Goal: Task Accomplishment & Management: Manage account settings

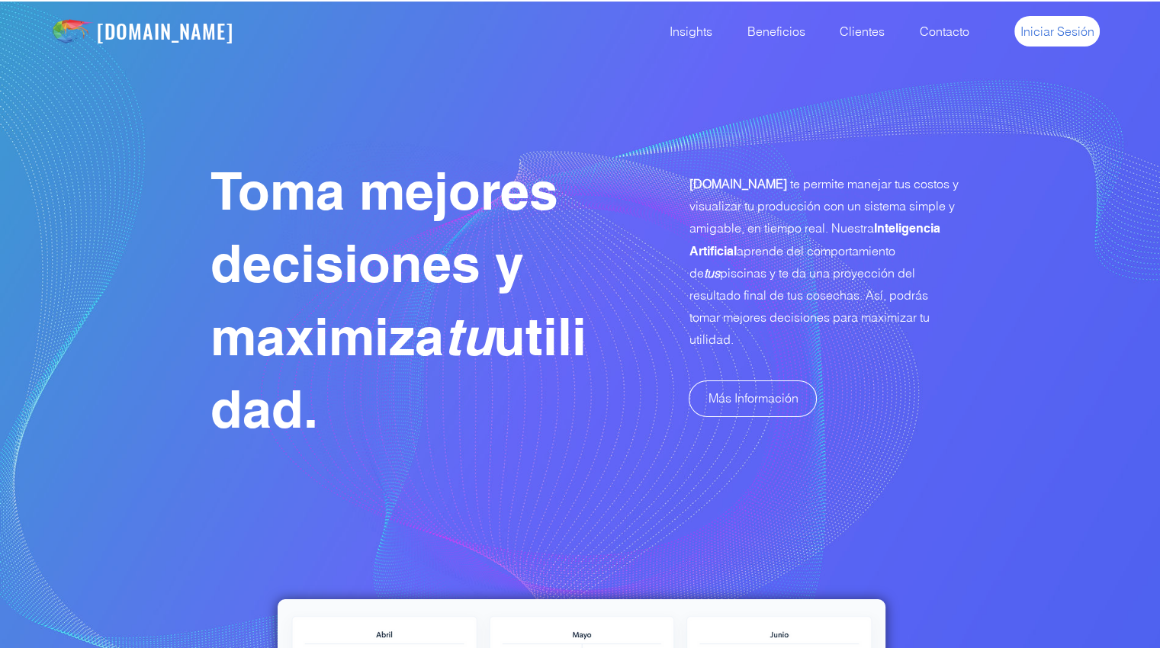
click at [1058, 40] on link "Iniciar Sesión" at bounding box center [1056, 31] width 85 height 30
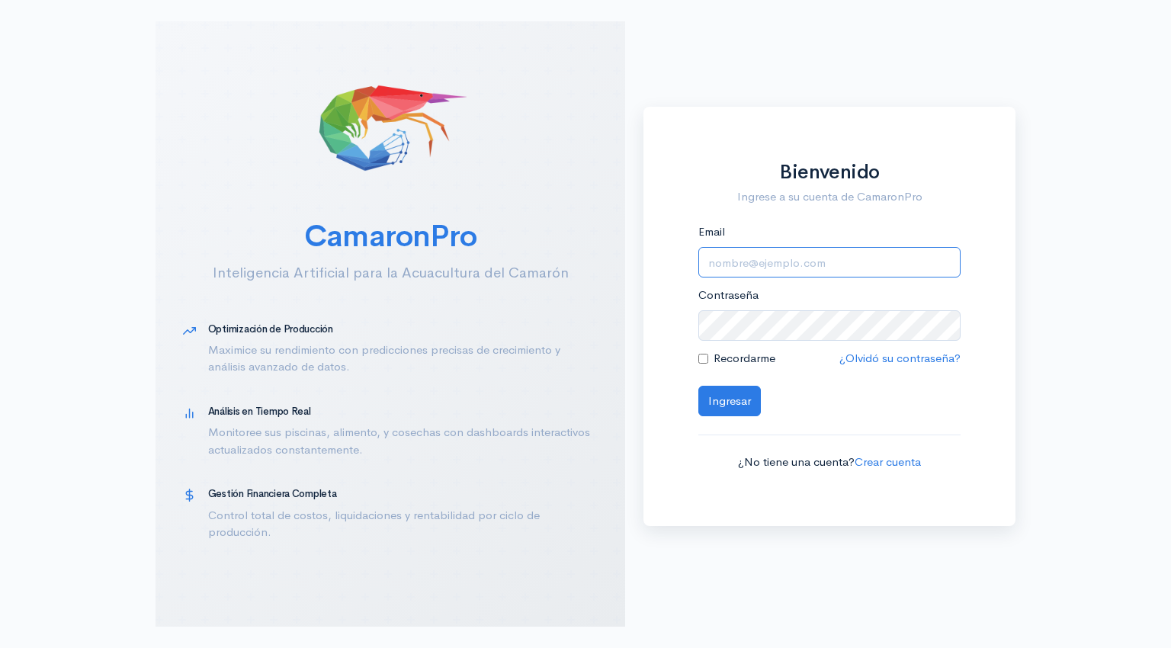
click at [747, 268] on input "Email" at bounding box center [829, 262] width 262 height 31
type input "[EMAIL_ADDRESS][DOMAIN_NAME]"
click at [725, 396] on button "Ingresar" at bounding box center [729, 401] width 63 height 31
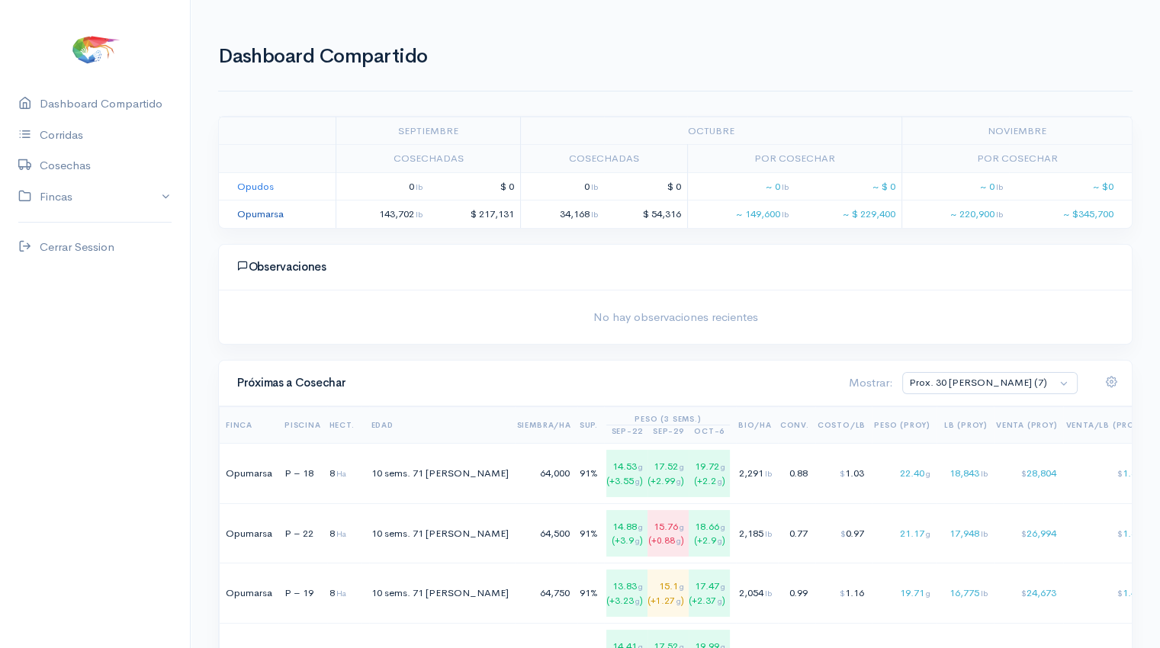
click at [261, 210] on link "Opumarsa" at bounding box center [260, 213] width 47 height 13
